Goal: Transaction & Acquisition: Book appointment/travel/reservation

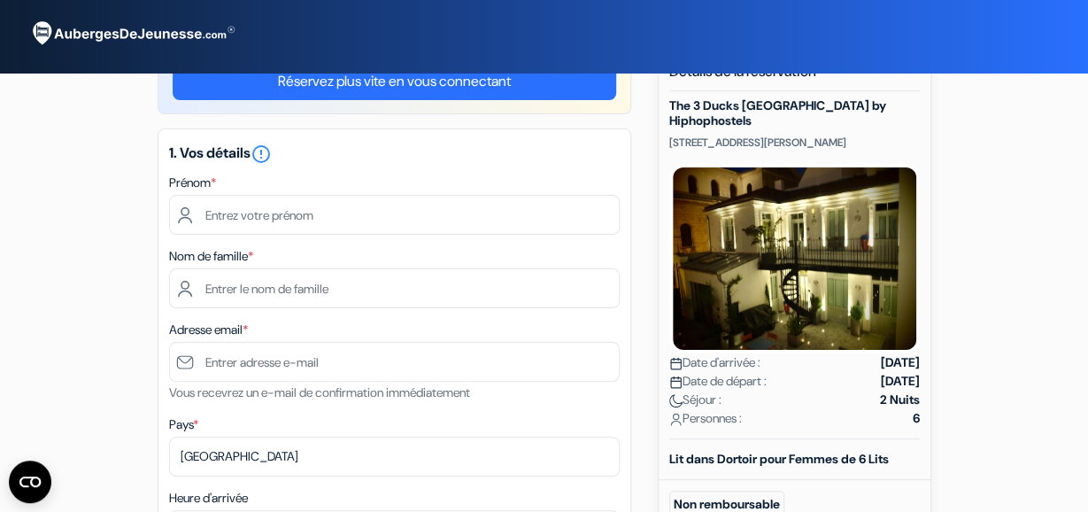
scroll to position [92, 0]
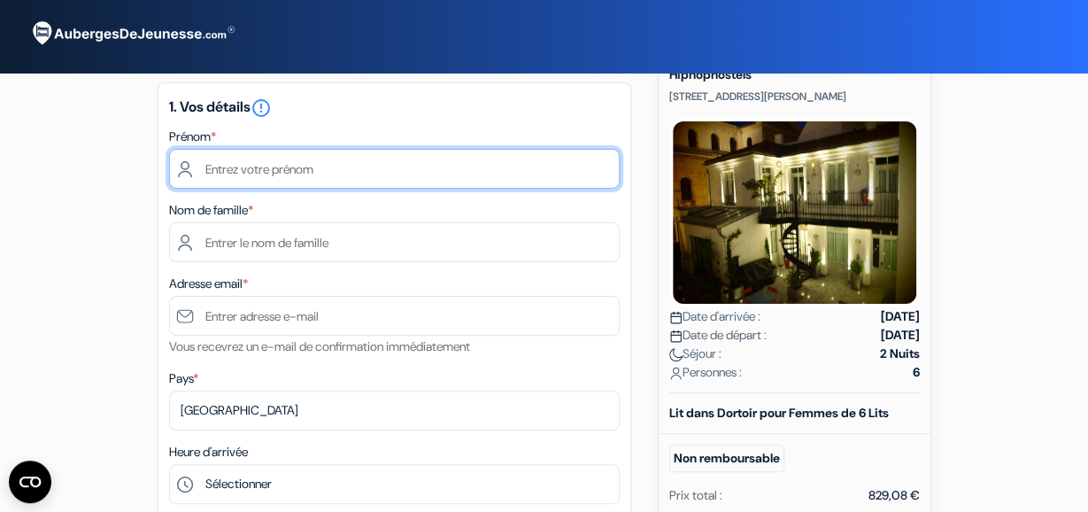
click at [383, 172] on input "text" at bounding box center [394, 169] width 451 height 40
type input "[PERSON_NAME]"
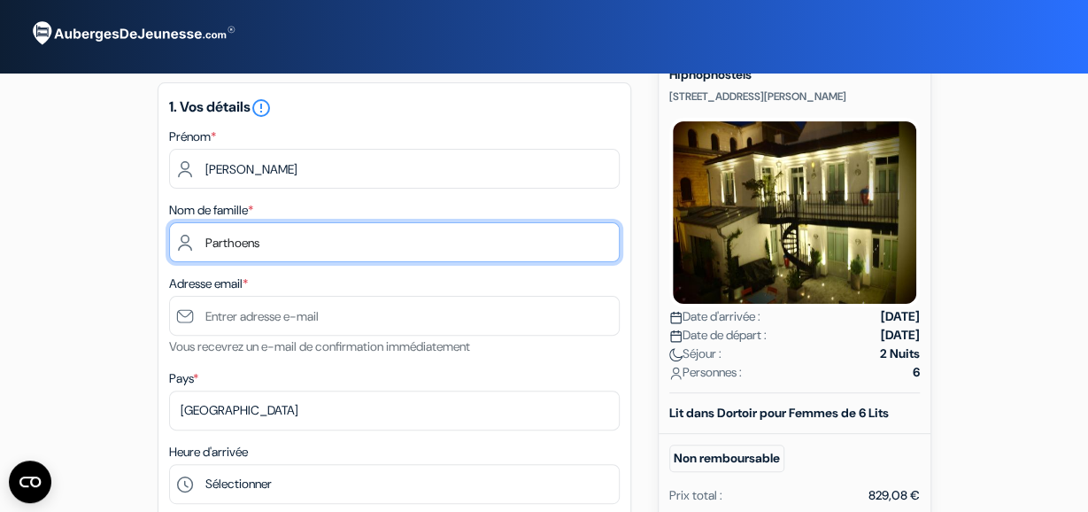
type input "Parthoens"
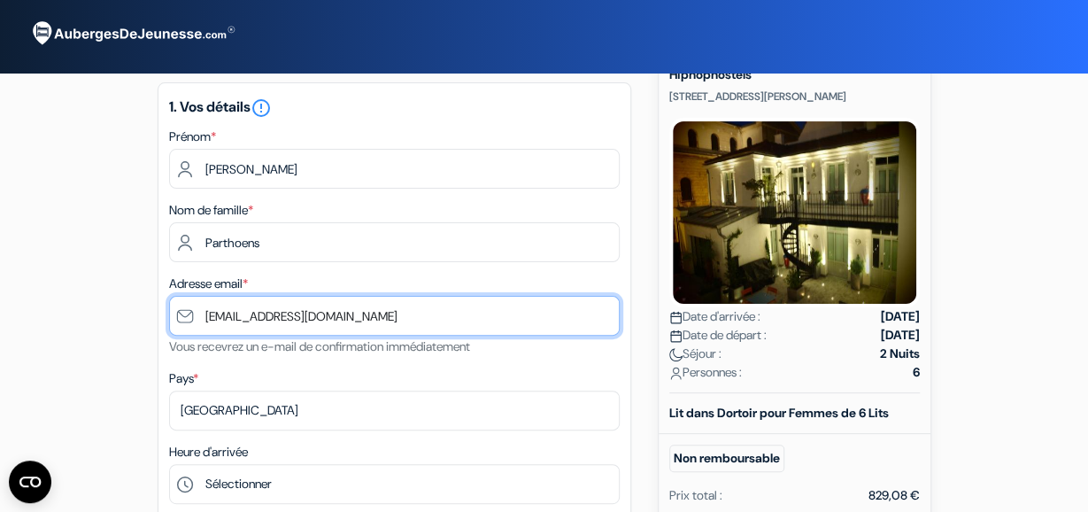
type input "[EMAIL_ADDRESS][DOMAIN_NAME]"
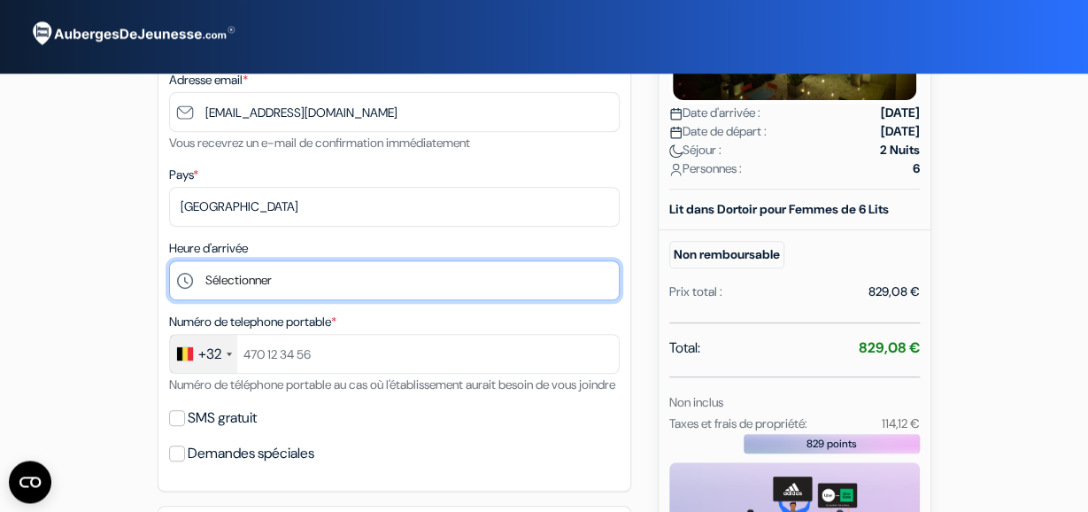
scroll to position [347, 0]
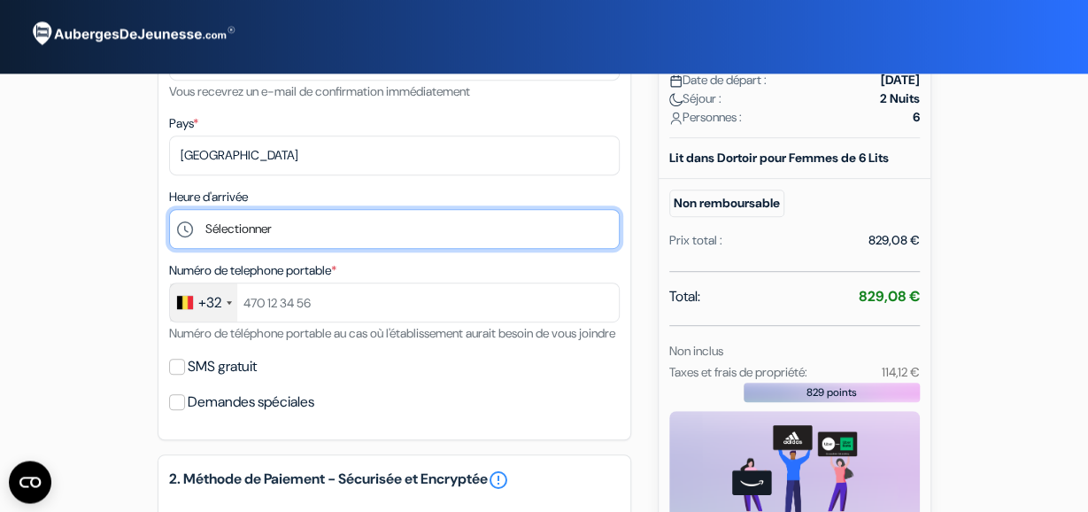
click at [169, 209] on select "Sélectionner 14:00 15:00 16:00 17:00 18:00 19:00 20:00 21:00 22:00 23:00 0:00" at bounding box center [394, 229] width 451 height 40
select select "17"
click option "17:00" at bounding box center [0, 0] width 0 height 0
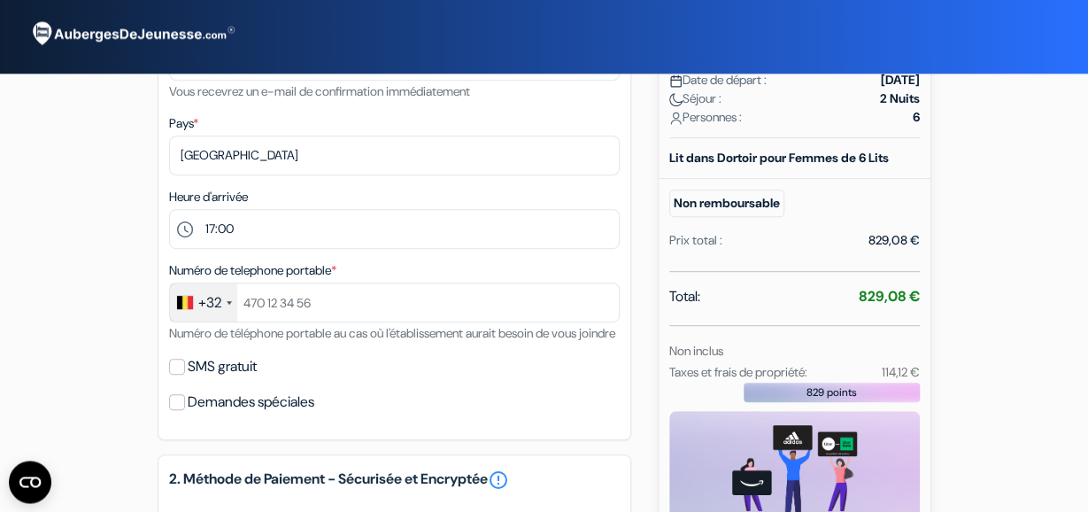
click at [391, 343] on div "Numéro de telephone portable * +32 France +33 United Kingdom +44 Germany (Deuts…" at bounding box center [394, 301] width 451 height 84
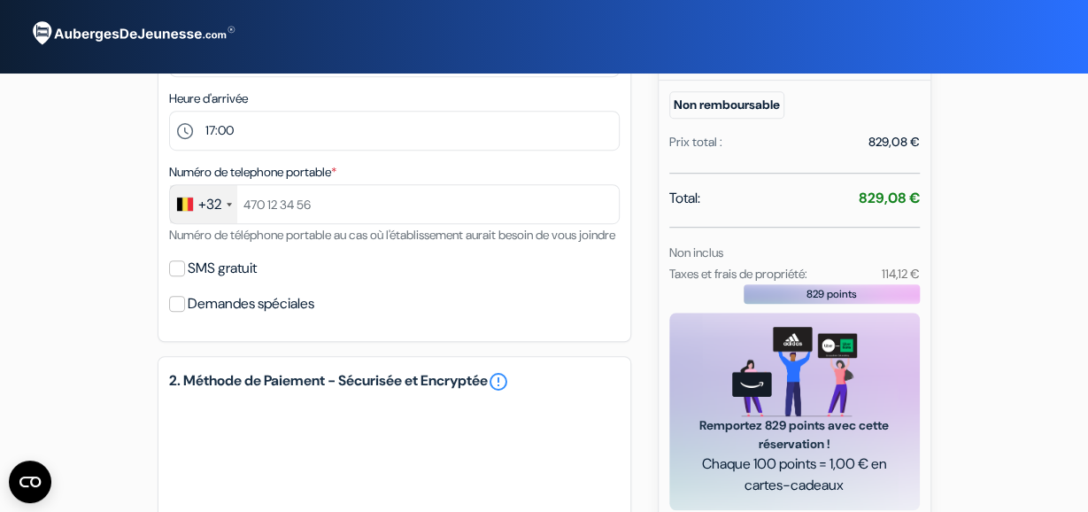
scroll to position [439, 0]
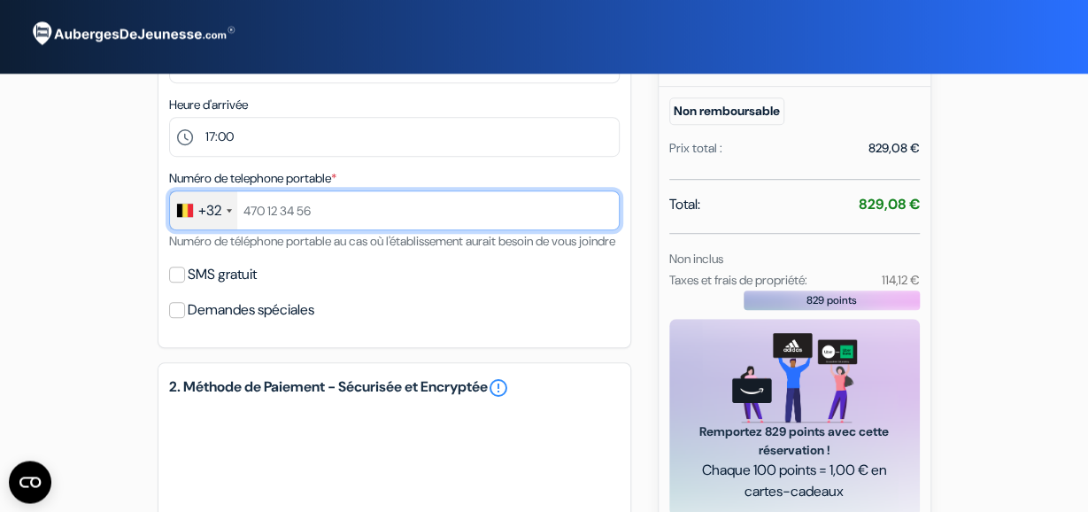
click at [330, 207] on input "text" at bounding box center [394, 210] width 451 height 40
type input "478596665"
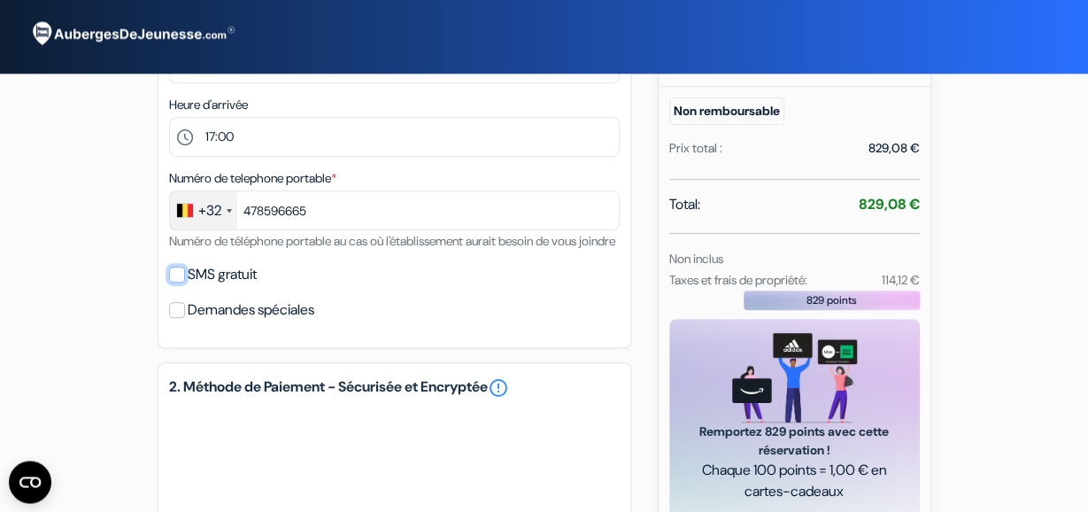
click at [176, 282] on input "SMS gratuit" at bounding box center [177, 274] width 16 height 16
checkbox input "true"
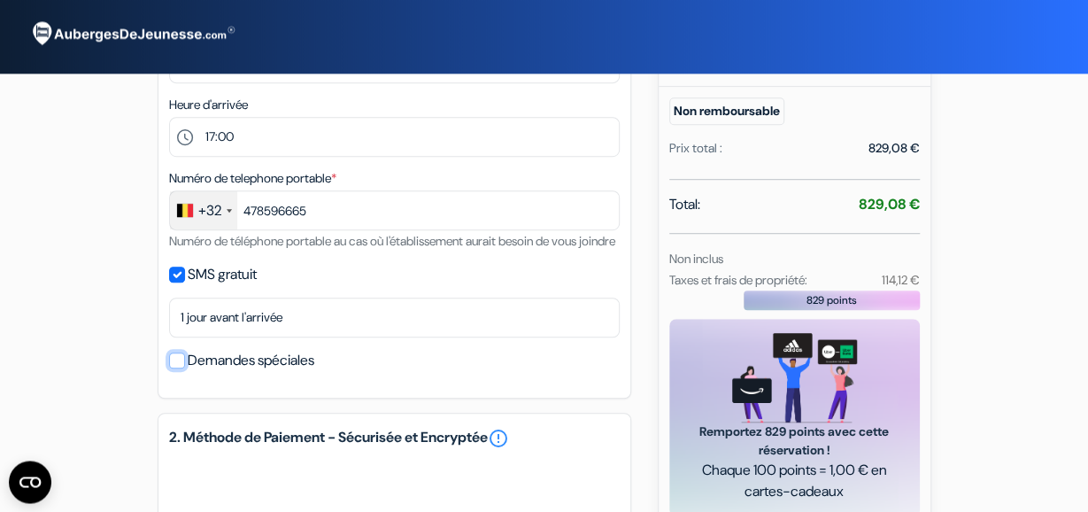
click at [182, 368] on input "Demandes spéciales" at bounding box center [177, 360] width 16 height 16
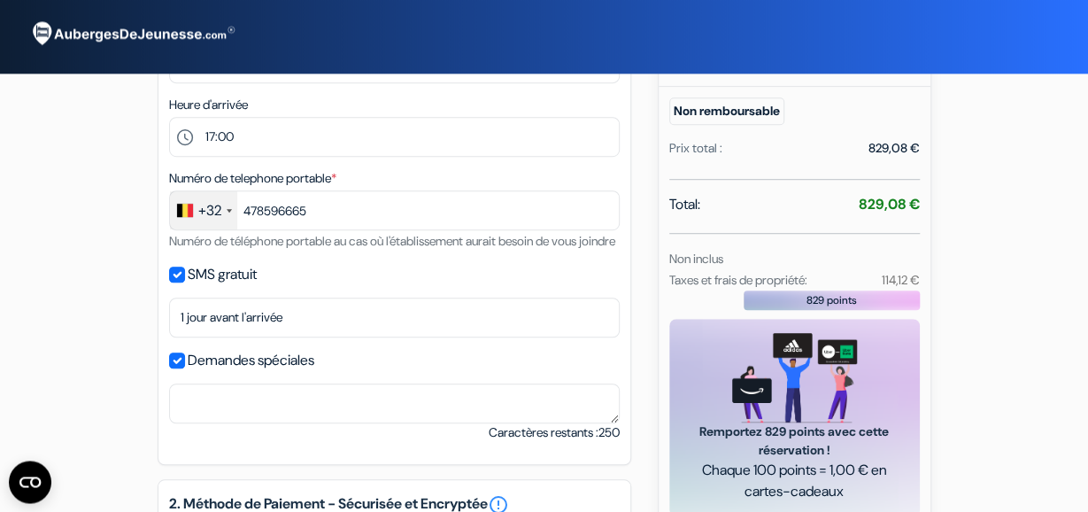
click at [460, 315] on div "1. Vos détails error_outline Prénom * Delphine Nom de famille * Parthoens Adres…" at bounding box center [395, 99] width 474 height 729
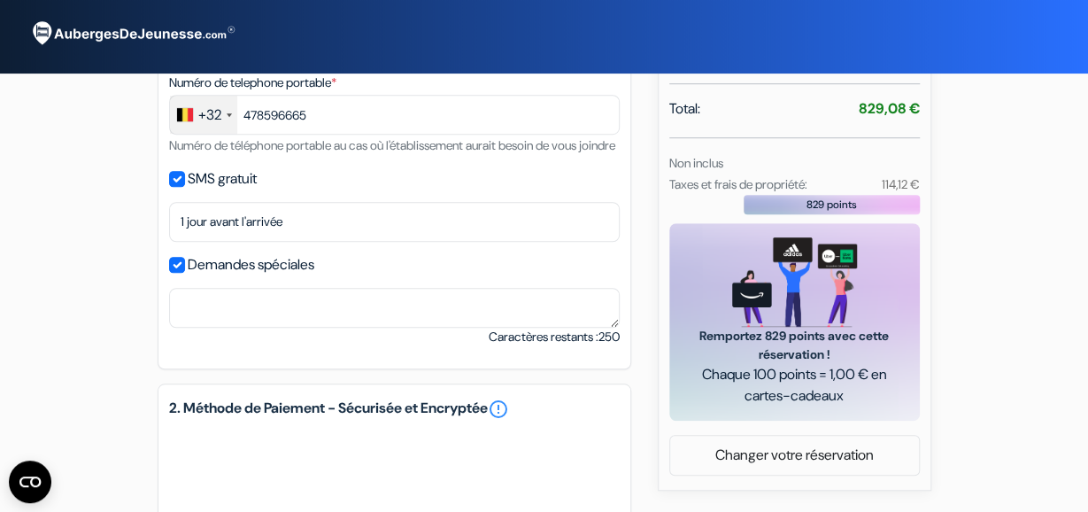
scroll to position [531, 0]
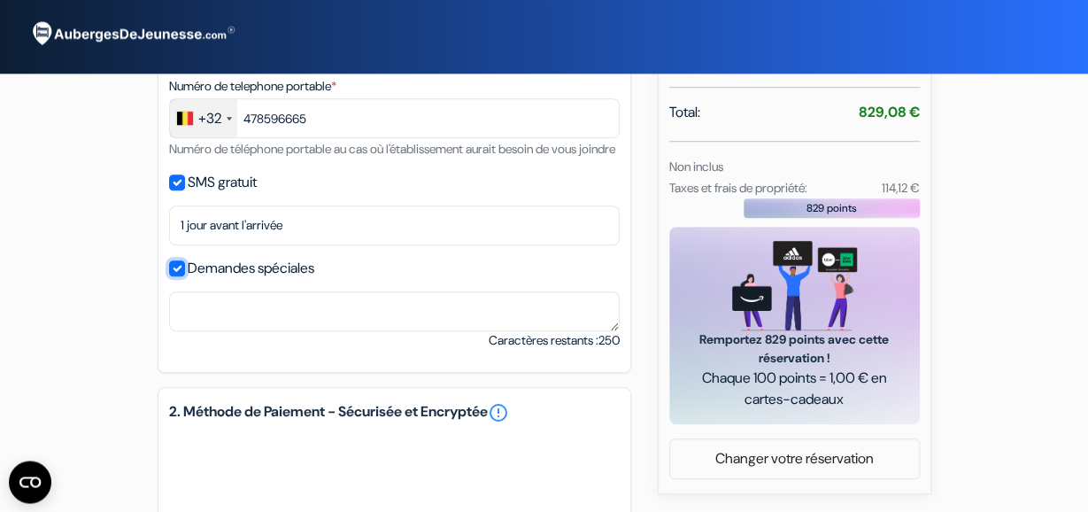
click at [176, 276] on input "Demandes spéciales" at bounding box center [177, 268] width 16 height 16
checkbox input "false"
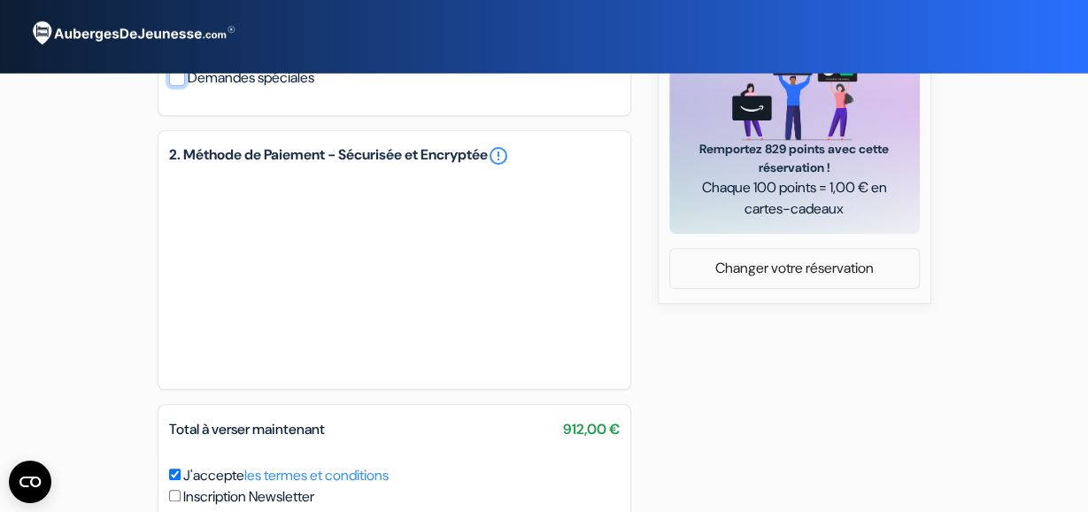
scroll to position [715, 0]
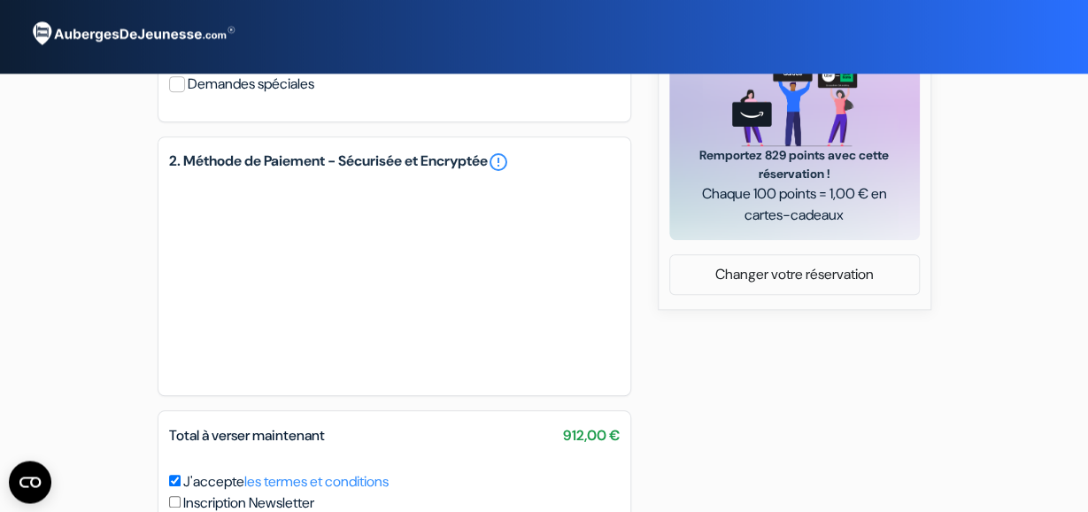
click at [737, 358] on div "add_box The 3 Ducks [GEOGRAPHIC_DATA] by Hiphophostels [STREET_ADDRESS][PERSON_…" at bounding box center [544, 6] width 1009 height 1254
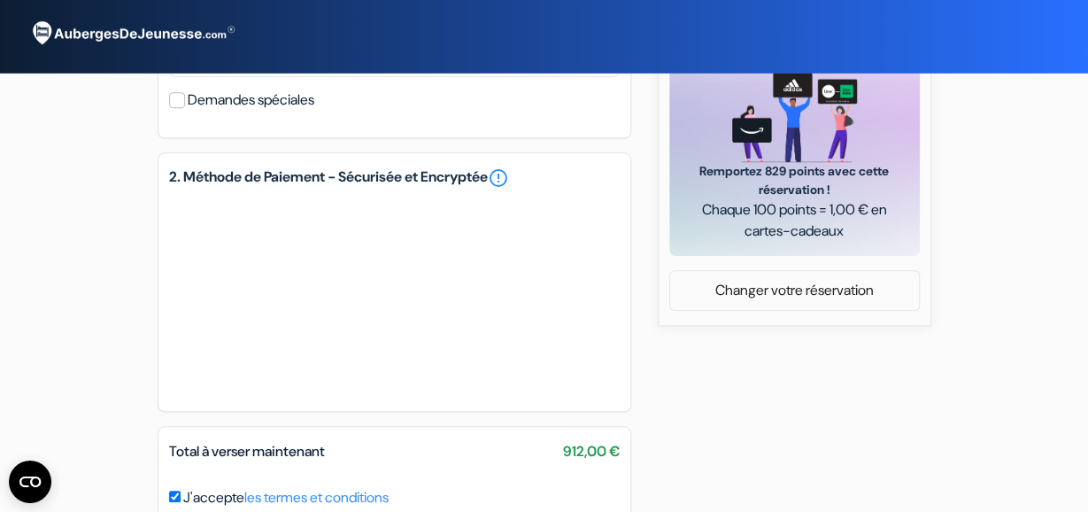
scroll to position [692, 0]
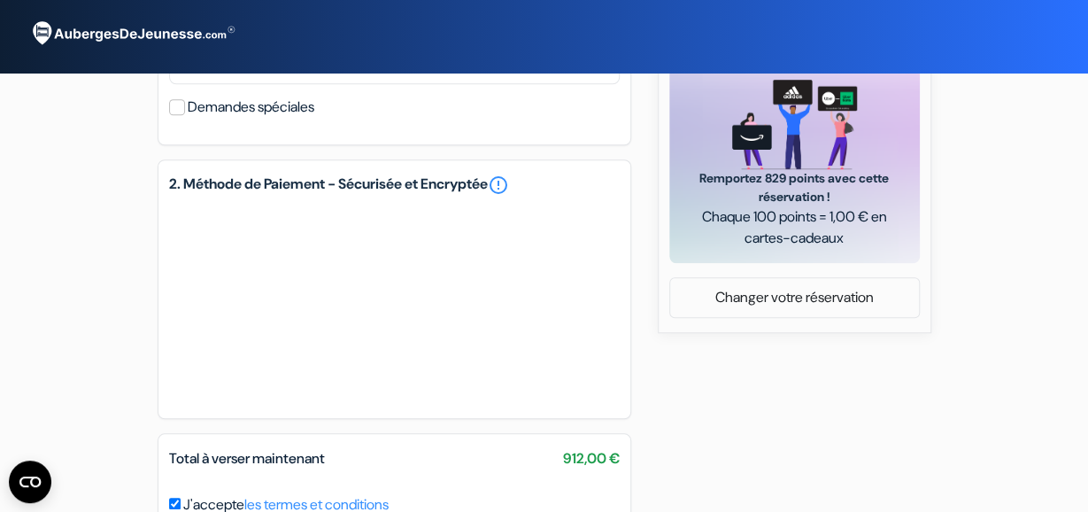
click at [805, 417] on div "add_box The 3 Ducks [GEOGRAPHIC_DATA] by Hiphophostels [STREET_ADDRESS][PERSON_…" at bounding box center [544, 29] width 1009 height 1254
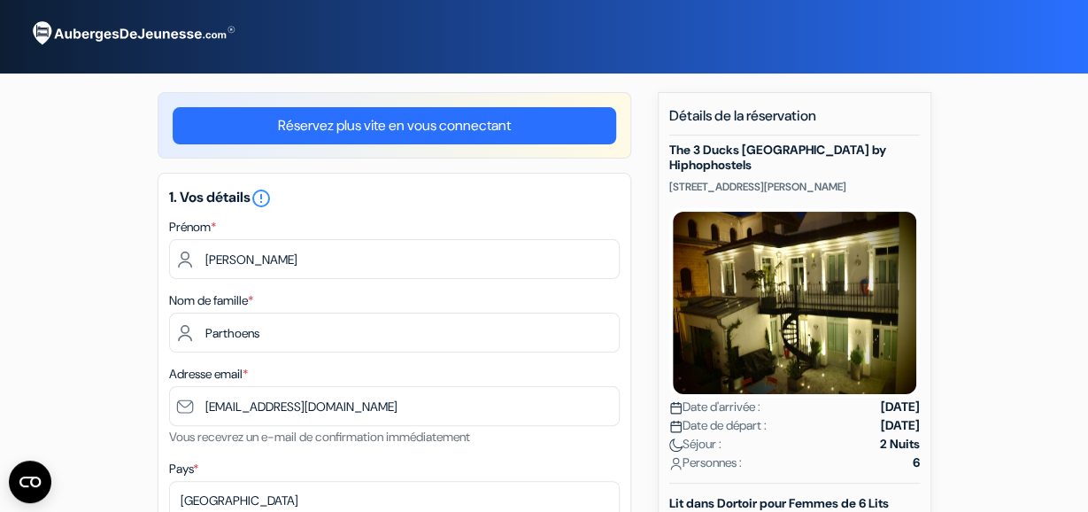
scroll to position [0, 0]
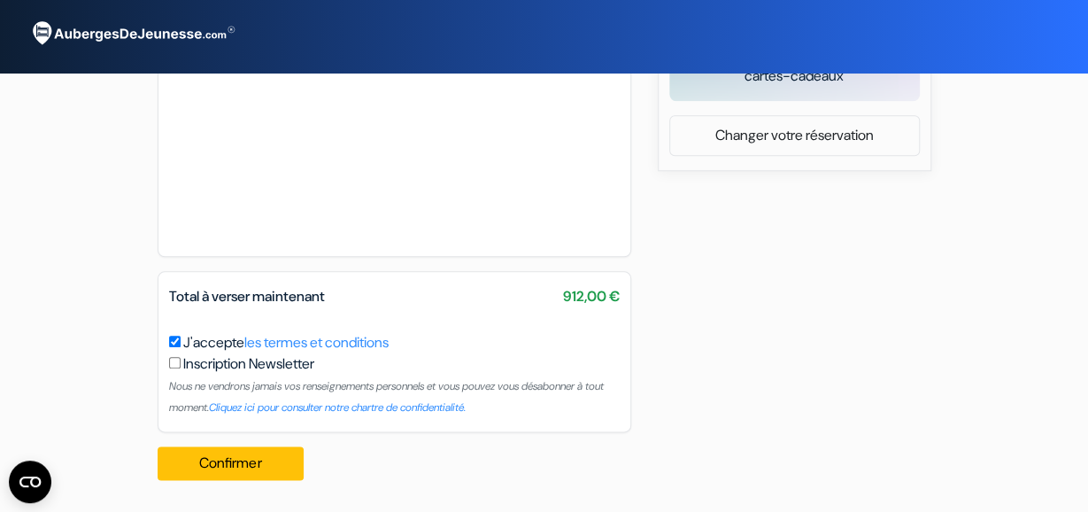
scroll to position [876, 0]
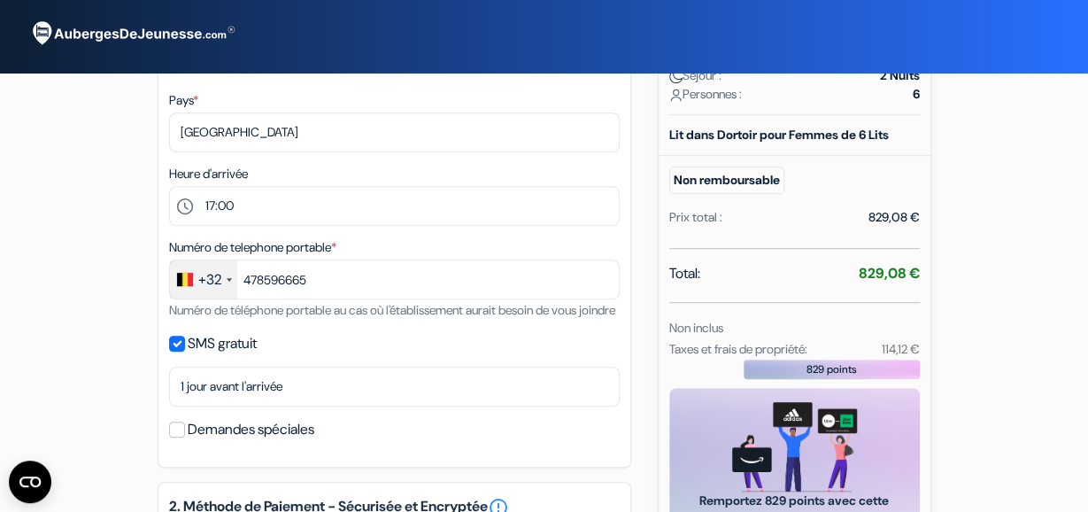
scroll to position [324, 0]
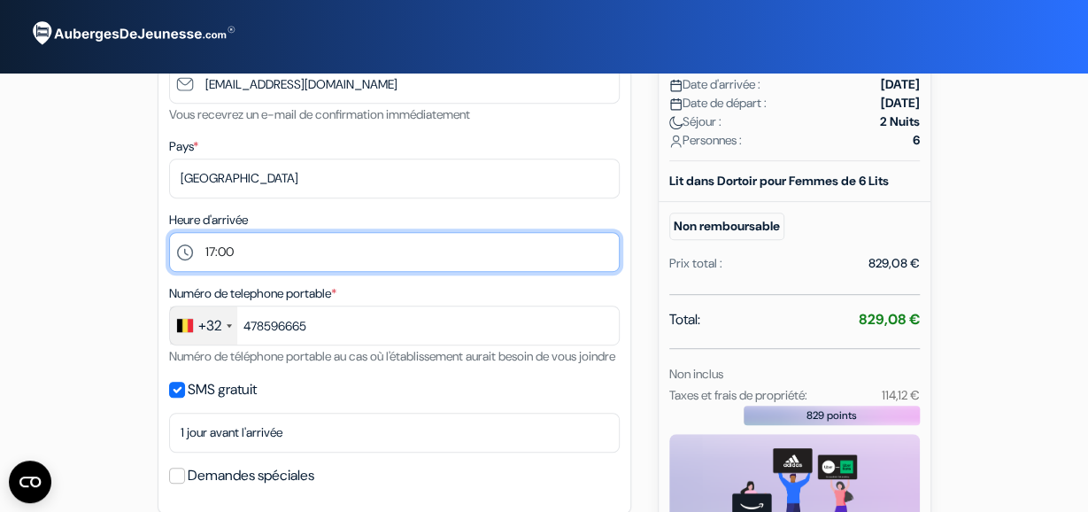
click at [169, 232] on select "Sélectionner 14:00 15:00 16:00 17:00 18:00 19:00 20:00 21:00 22:00 23:00 0:00" at bounding box center [394, 252] width 451 height 40
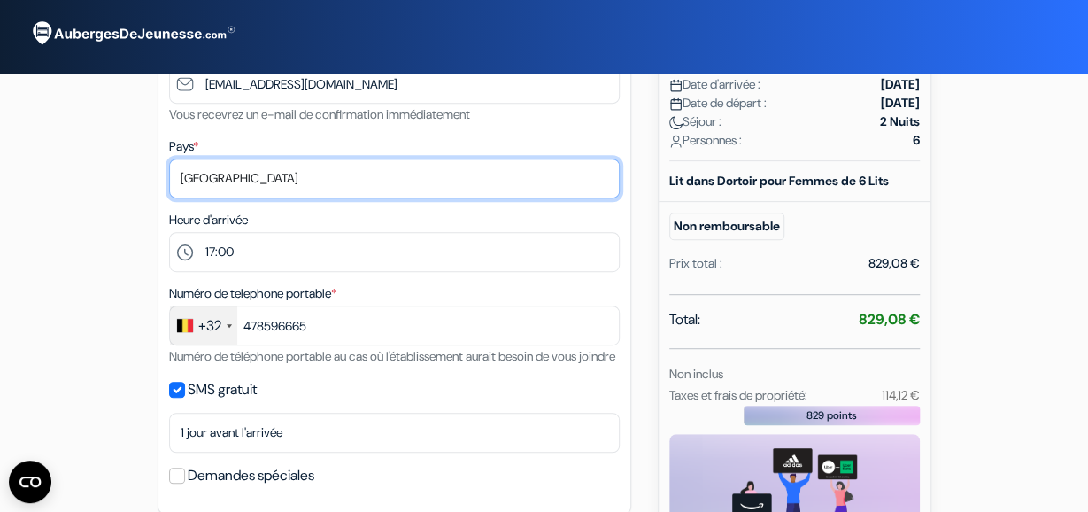
click at [169, 158] on select "Selectionner le pays Abkhazie [GEOGRAPHIC_DATA] [GEOGRAPHIC_DATA] [GEOGRAPHIC_D…" at bounding box center [394, 178] width 451 height 40
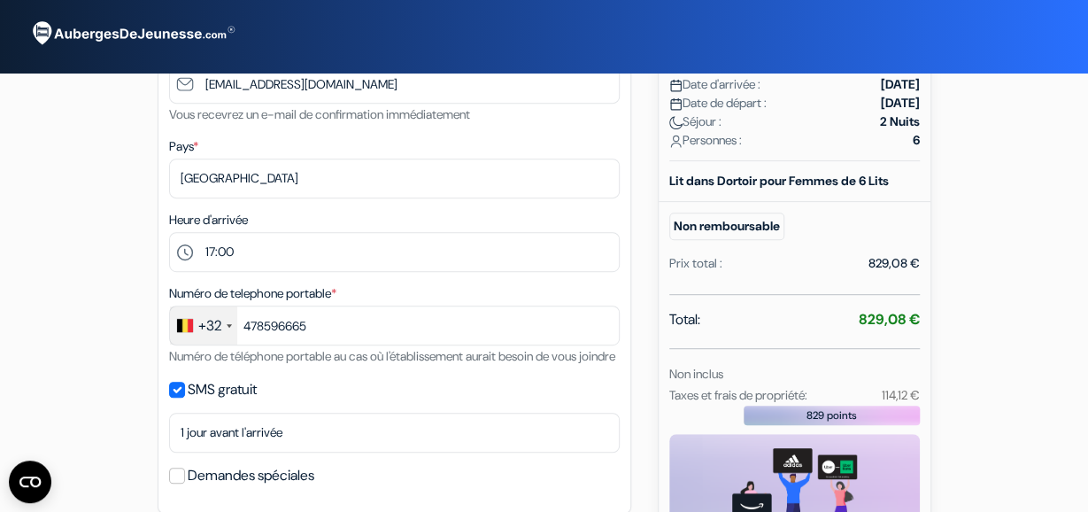
click at [1053, 199] on form "Départ add_box The 3 Ducks Eiffel Tower by Hiphophostels 6 Place Etienne Pernet…" at bounding box center [544, 328] width 1088 height 1304
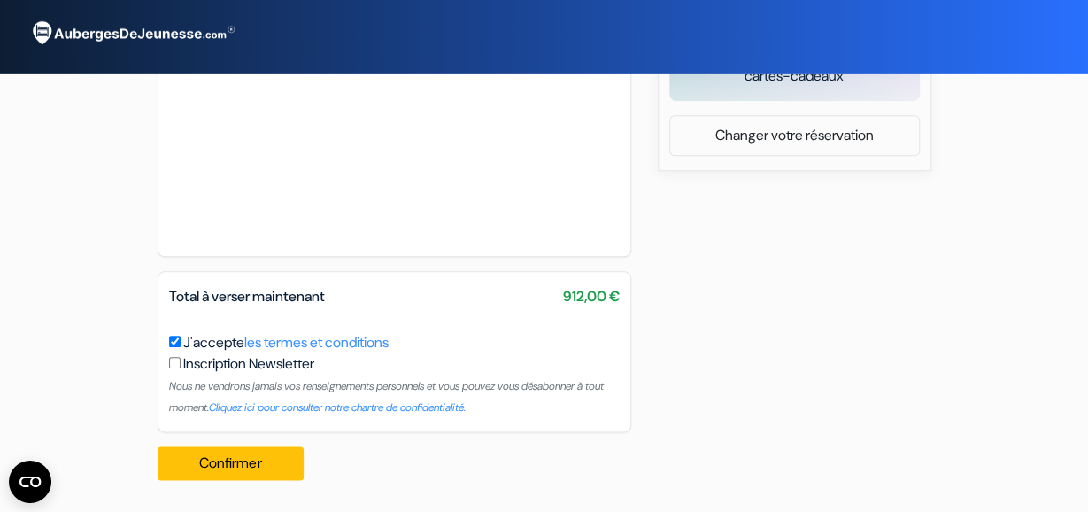
scroll to position [876, 0]
click at [234, 468] on button "Confirmer Loading..." at bounding box center [231, 463] width 147 height 34
click at [229, 467] on button "Confirmer Loading..." at bounding box center [231, 463] width 147 height 34
click at [250, 458] on button "Confirmer Loading..." at bounding box center [231, 463] width 147 height 34
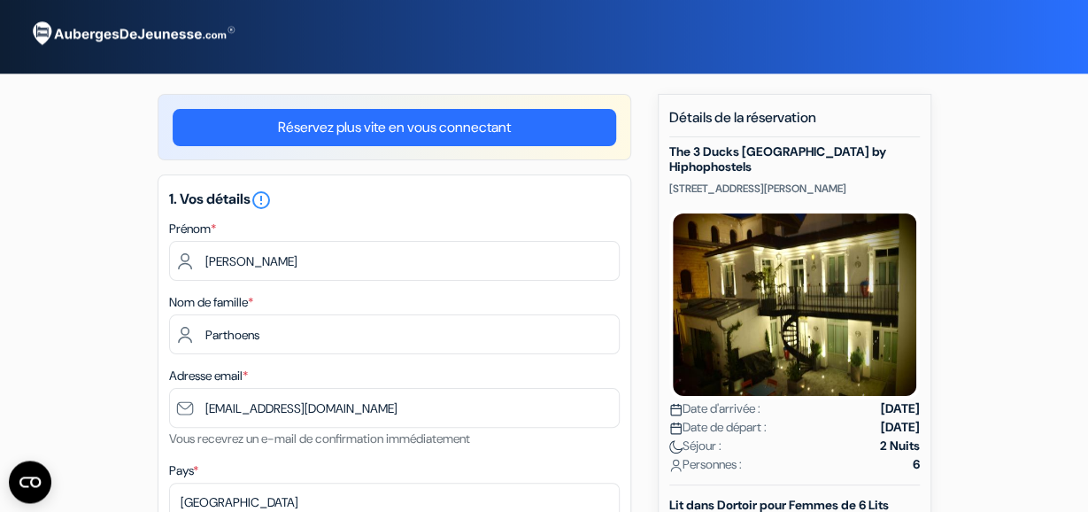
scroll to position [0, 0]
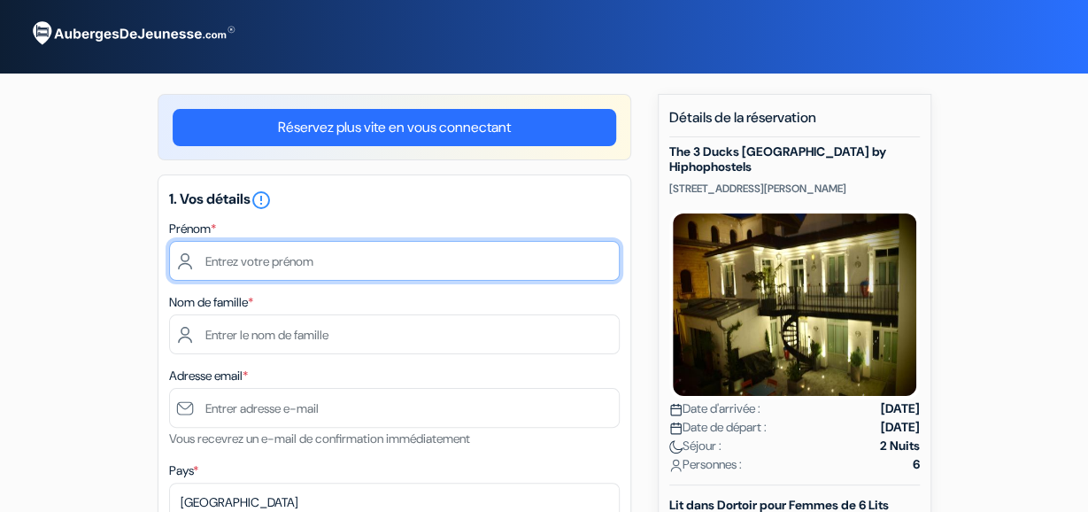
click at [440, 252] on input "text" at bounding box center [394, 261] width 451 height 40
type input "[PERSON_NAME]"
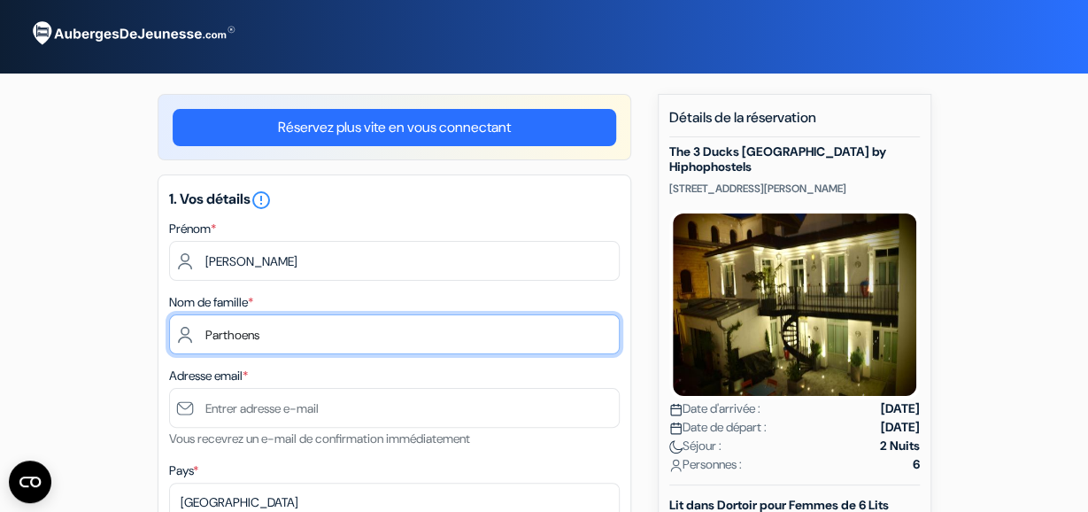
type input "Parthoens"
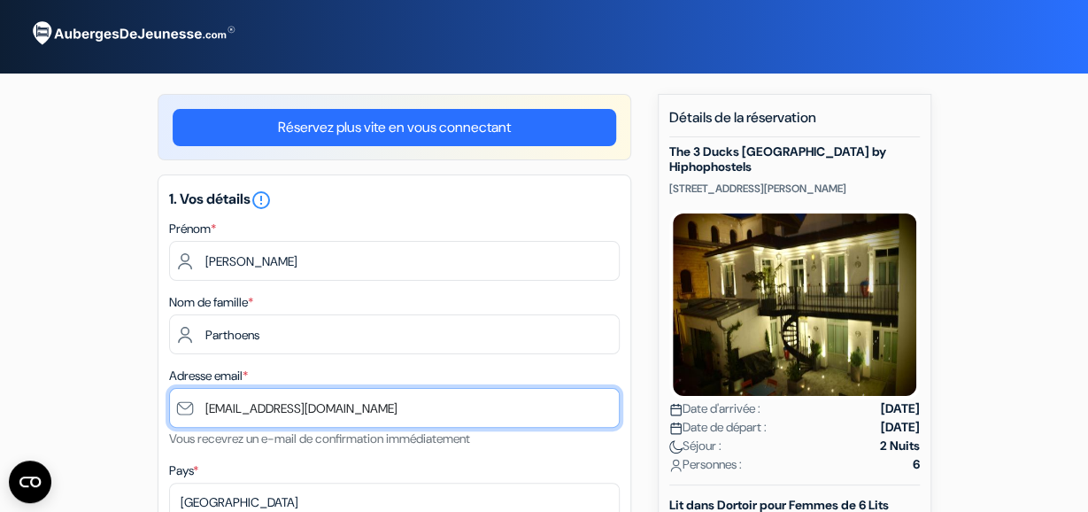
type input "[EMAIL_ADDRESS][DOMAIN_NAME]"
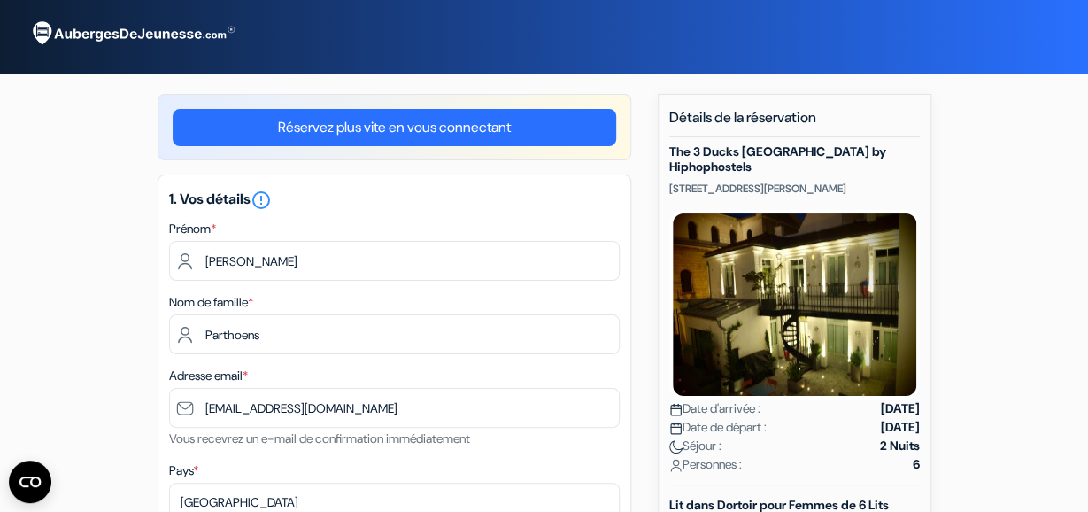
scroll to position [321, 0]
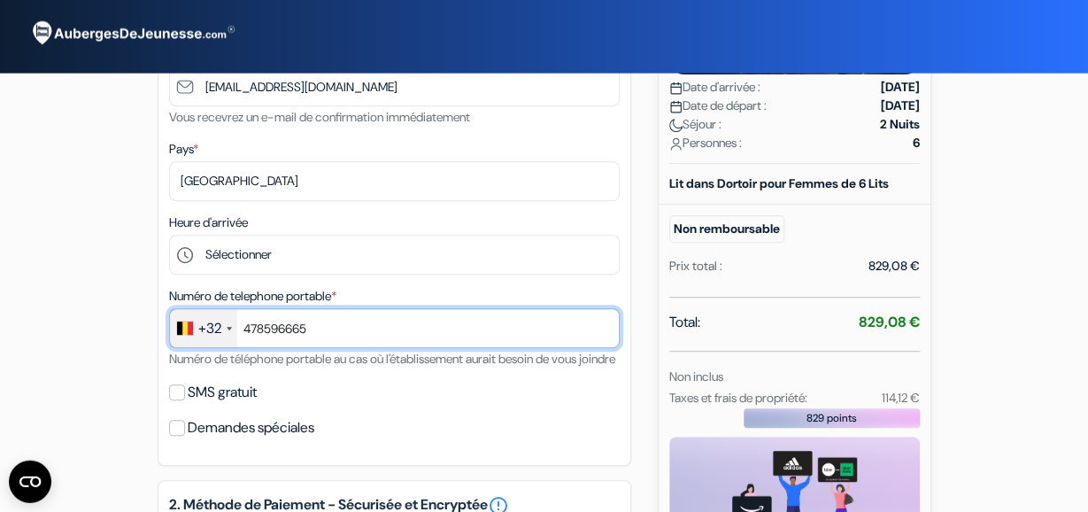
type input "478596665"
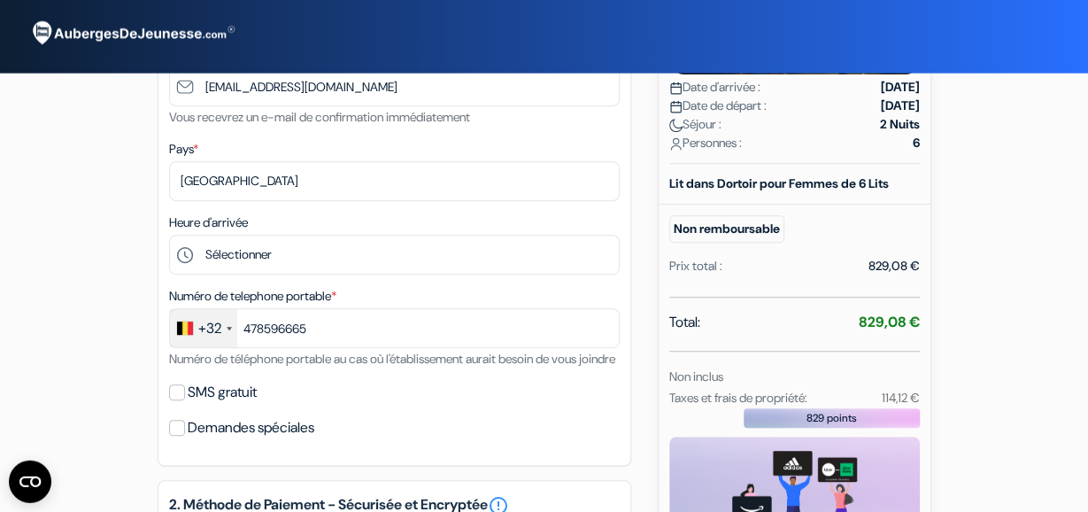
scroll to position [322, 0]
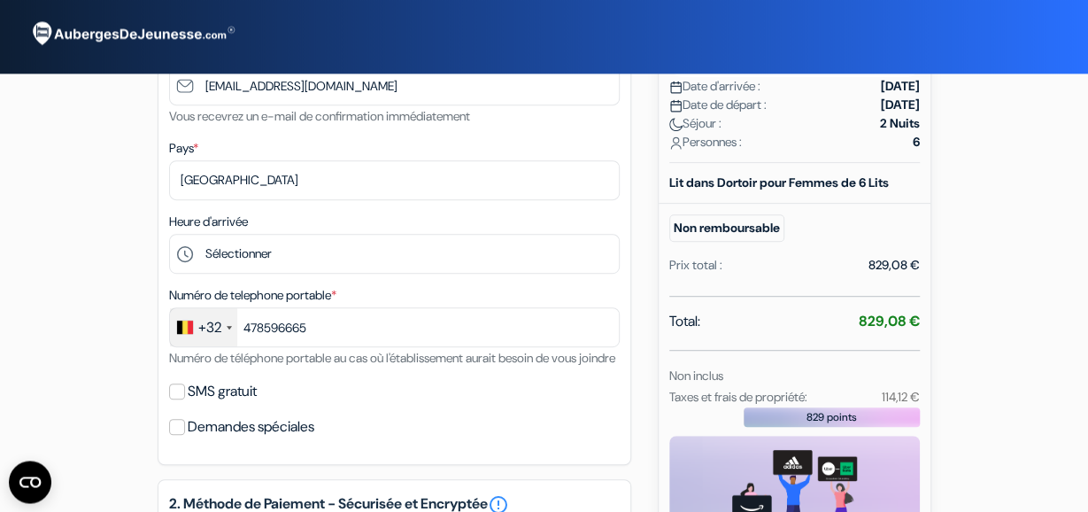
click at [472, 439] on div "Demandes spéciales" at bounding box center [394, 426] width 451 height 25
click at [187, 404] on div "SMS gratuit" at bounding box center [394, 391] width 451 height 25
click at [183, 399] on input "SMS gratuit" at bounding box center [177, 391] width 16 height 16
checkbox input "true"
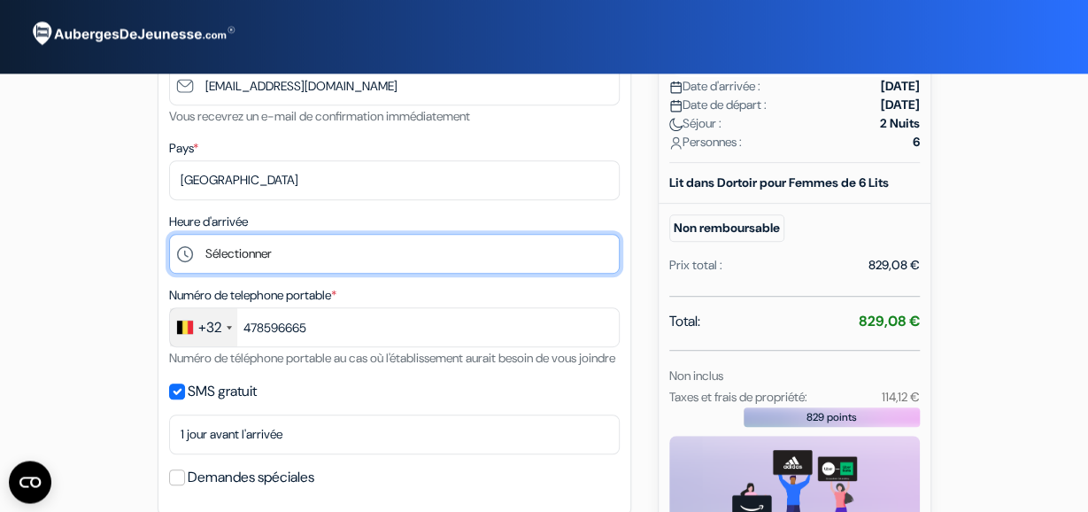
scroll to position [321, 0]
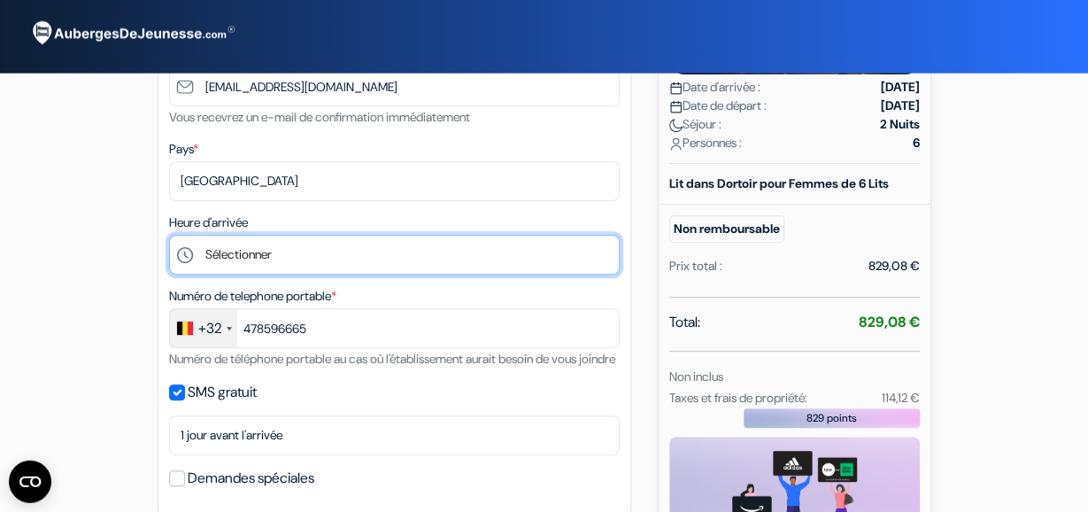
click at [169, 235] on select "Sélectionner 14:00 15:00 16:00 17:00 18:00 19:00 20:00 21:00 22:00 23:00 0:00" at bounding box center [394, 255] width 451 height 40
click option "17:00" at bounding box center [0, 0] width 0 height 0
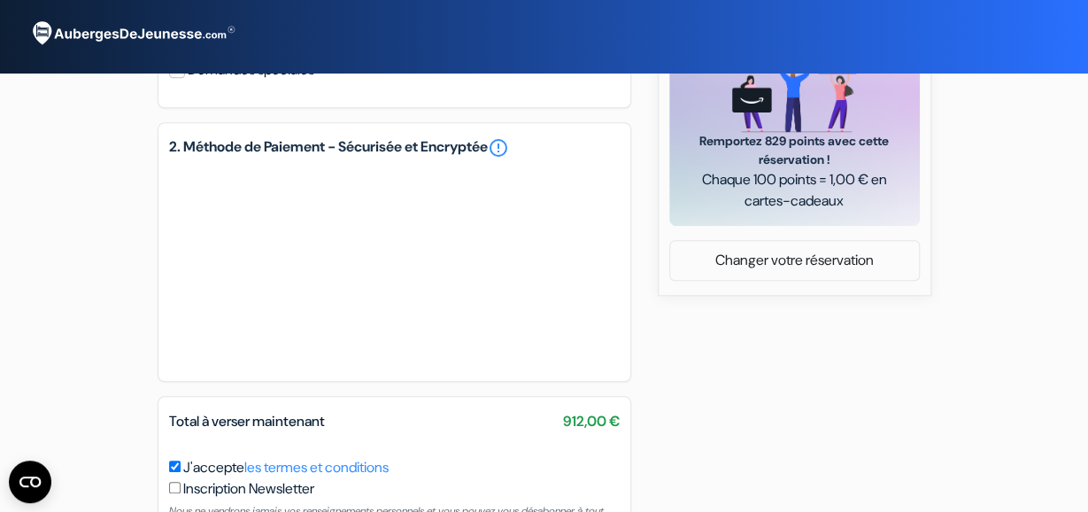
select select "16"
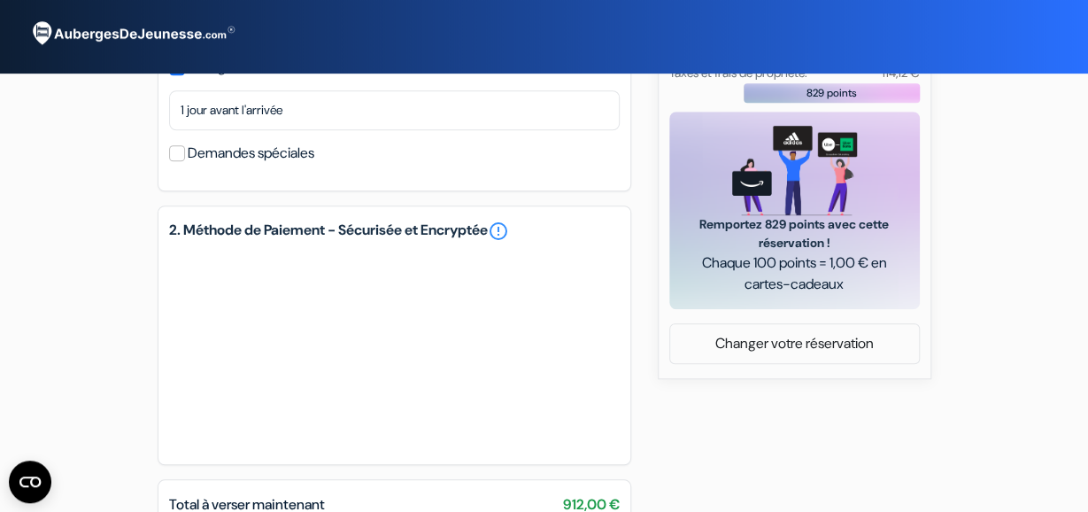
scroll to position [637, 0]
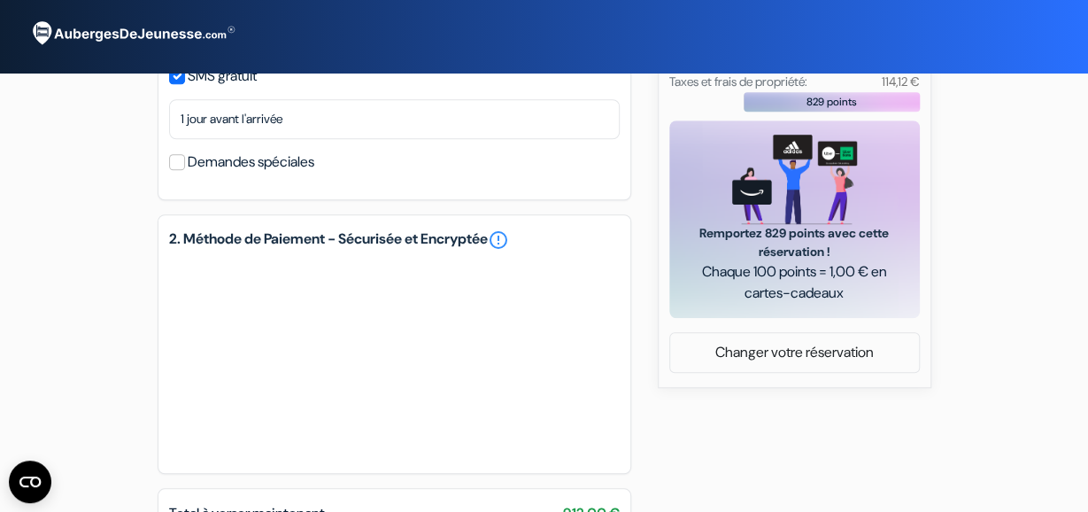
click at [698, 450] on div "add_box The 3 Ducks [GEOGRAPHIC_DATA] by Hiphophostels [STREET_ADDRESS][PERSON_…" at bounding box center [544, 84] width 1009 height 1254
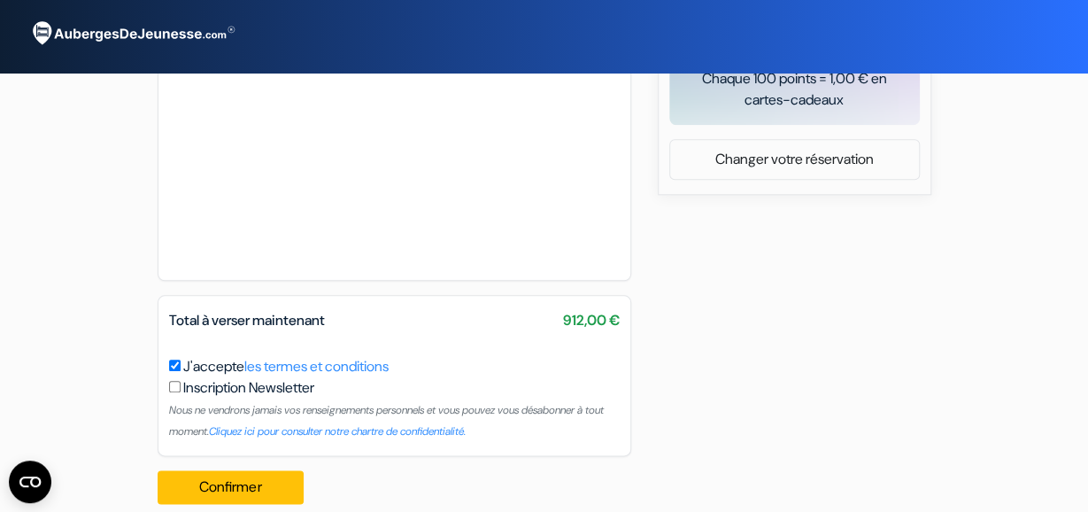
scroll to position [784, 0]
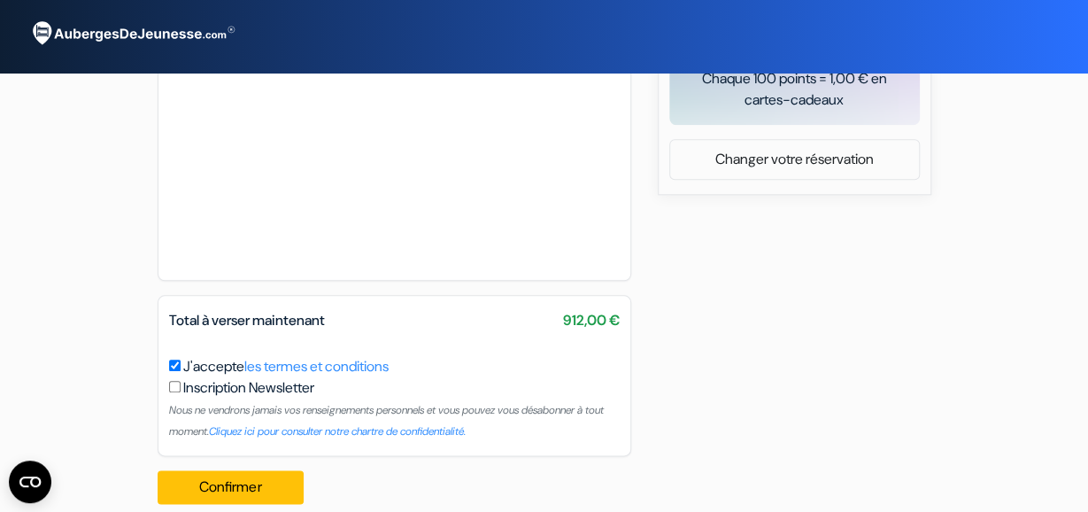
scroll to position [876, 0]
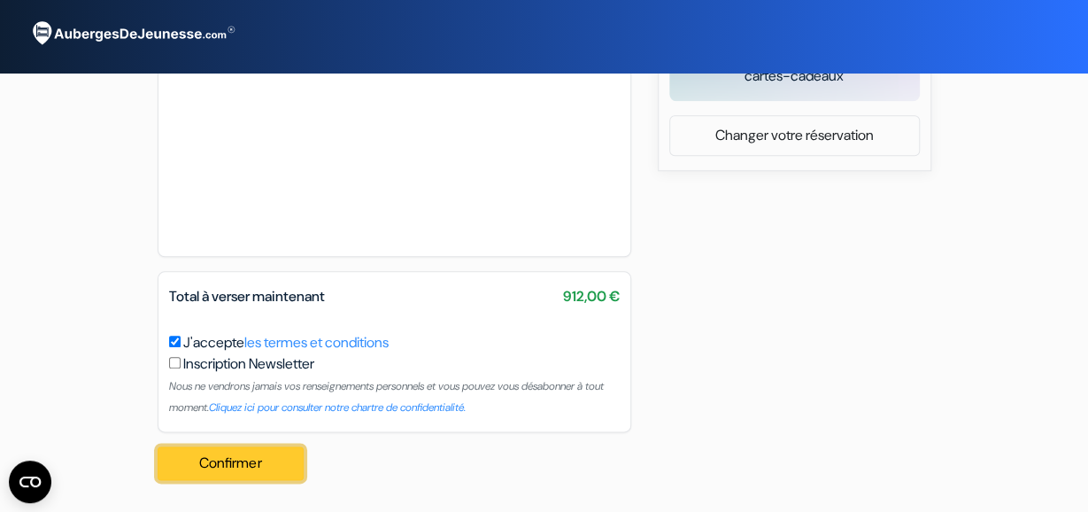
click at [258, 461] on button "Confirmer Loading..." at bounding box center [231, 463] width 147 height 34
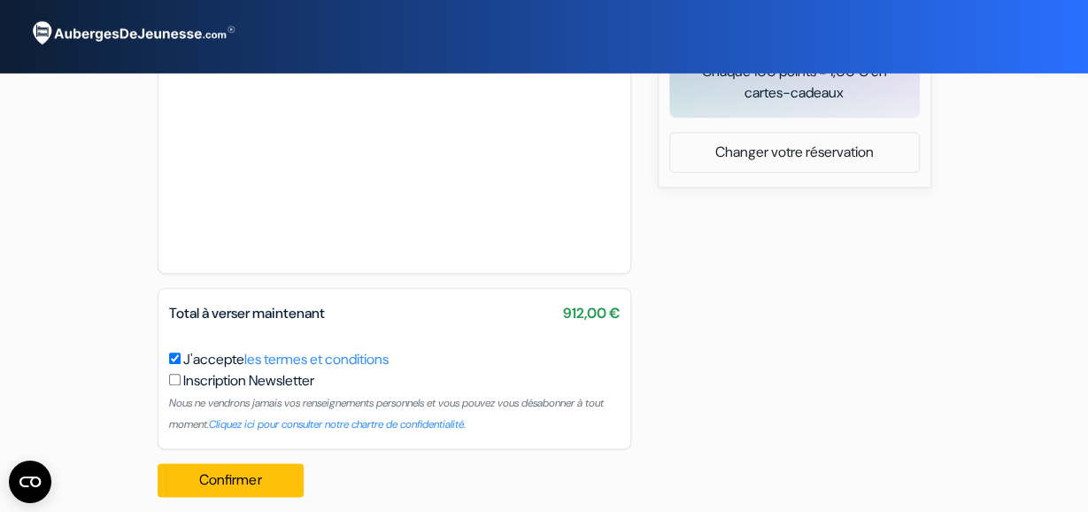
scroll to position [830, 0]
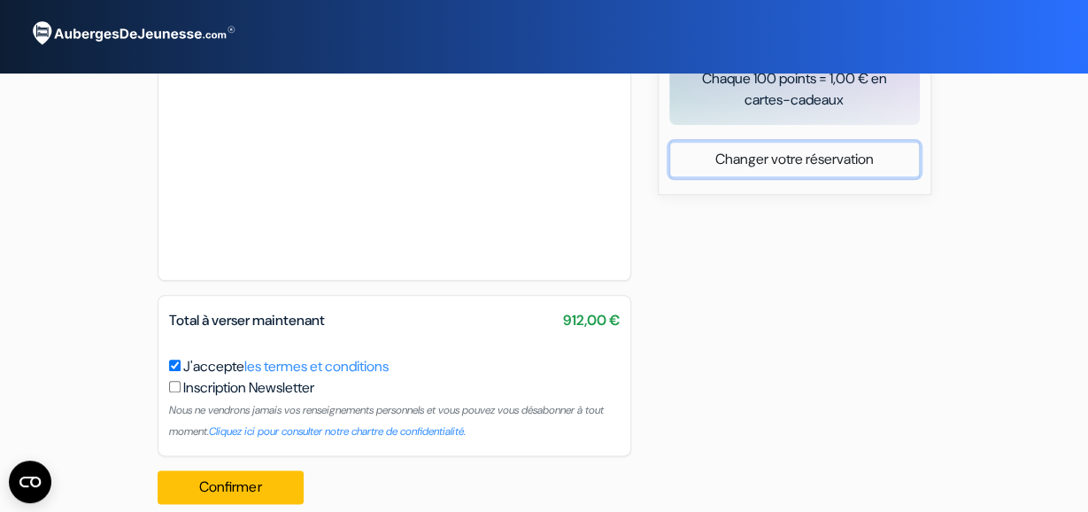
click at [818, 158] on link "Changer votre réservation" at bounding box center [794, 160] width 249 height 34
